Goal: Task Accomplishment & Management: Manage account settings

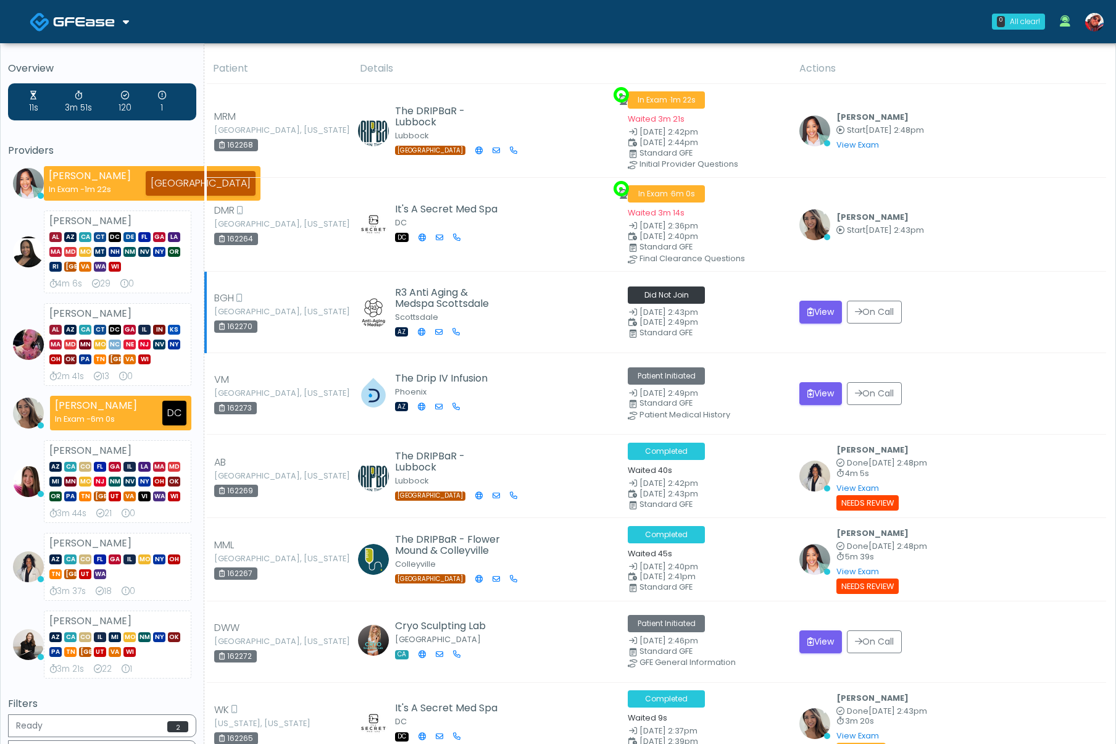
click at [1014, 307] on div "View On Call" at bounding box center [948, 312] width 299 height 23
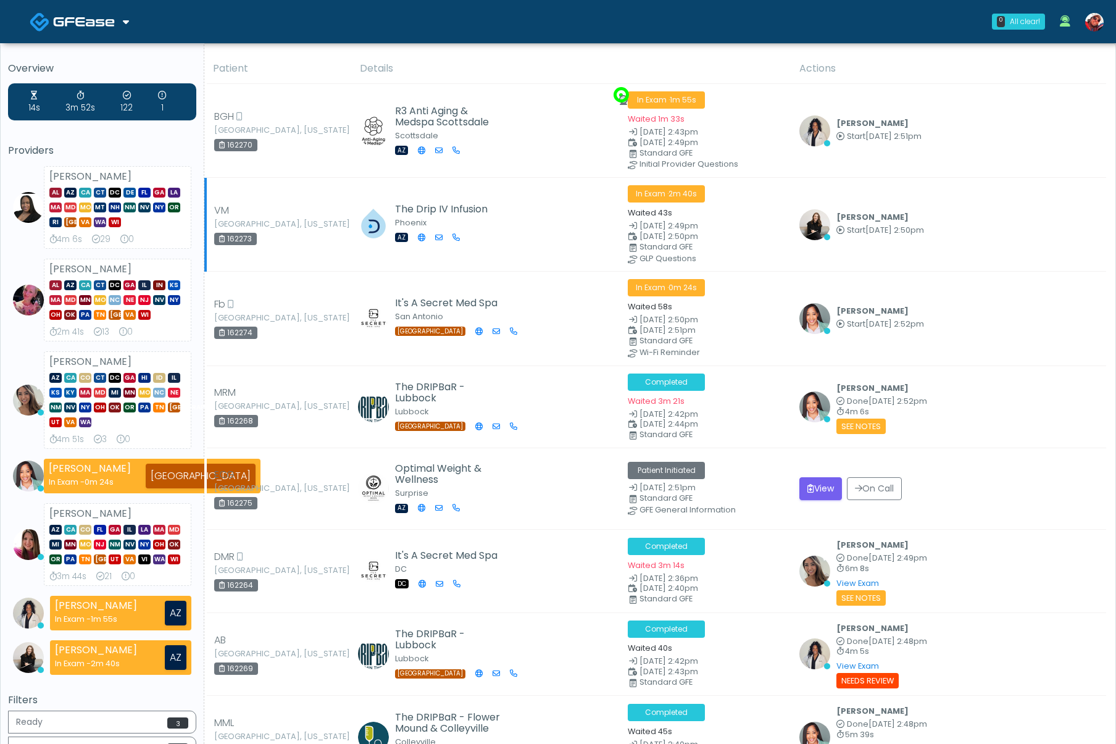
click at [989, 218] on div "[PERSON_NAME] Start [DATE] 2:50pm View Exam | Unreview" at bounding box center [948, 224] width 299 height 31
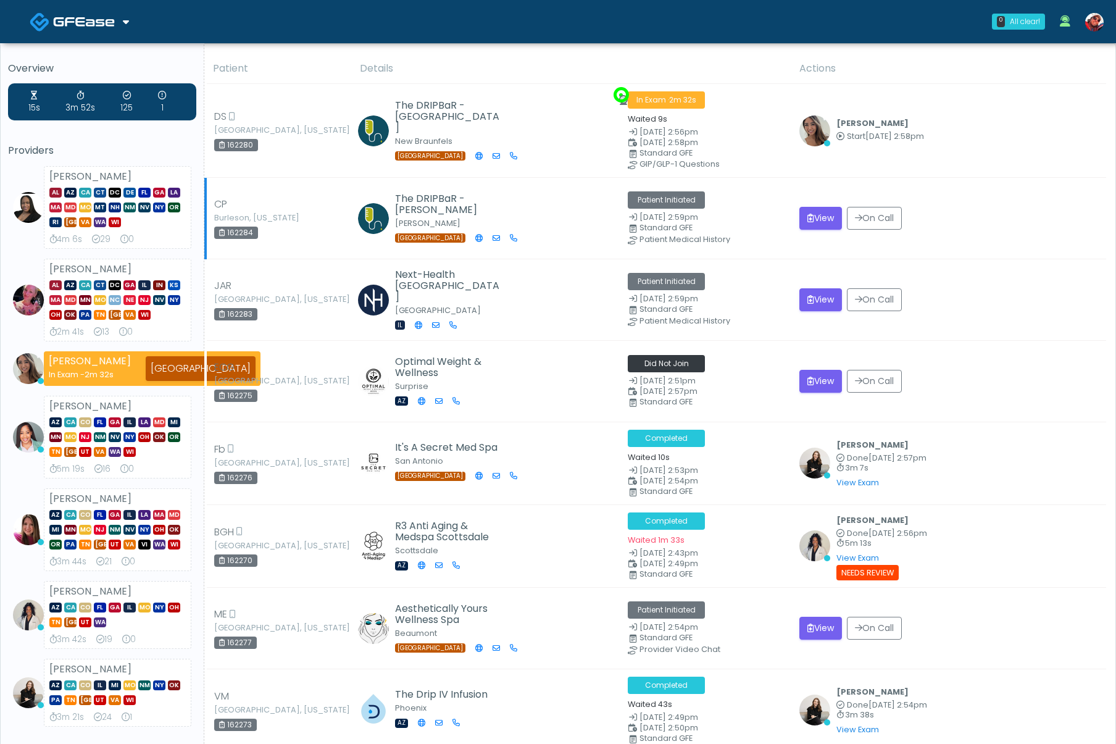
click at [1042, 256] on td "View On Call" at bounding box center [949, 218] width 314 height 81
click at [1099, 25] on img at bounding box center [1094, 22] width 19 height 19
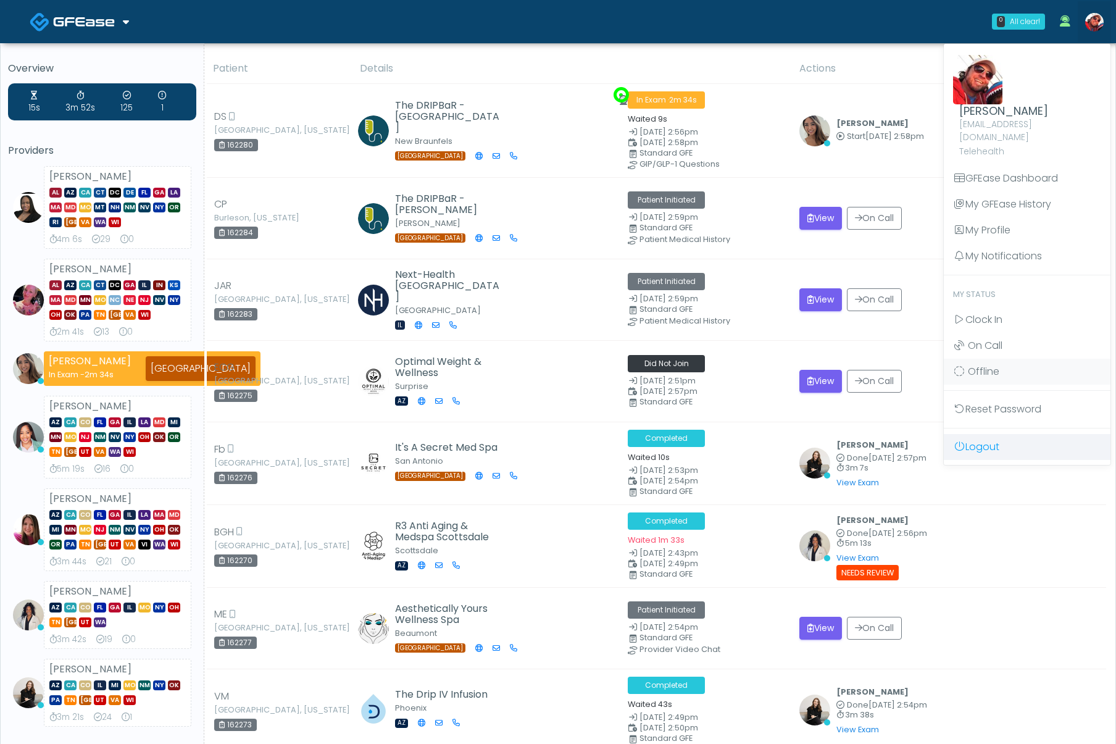
click at [1026, 434] on link "Logout" at bounding box center [1027, 447] width 167 height 26
